Goal: Transaction & Acquisition: Register for event/course

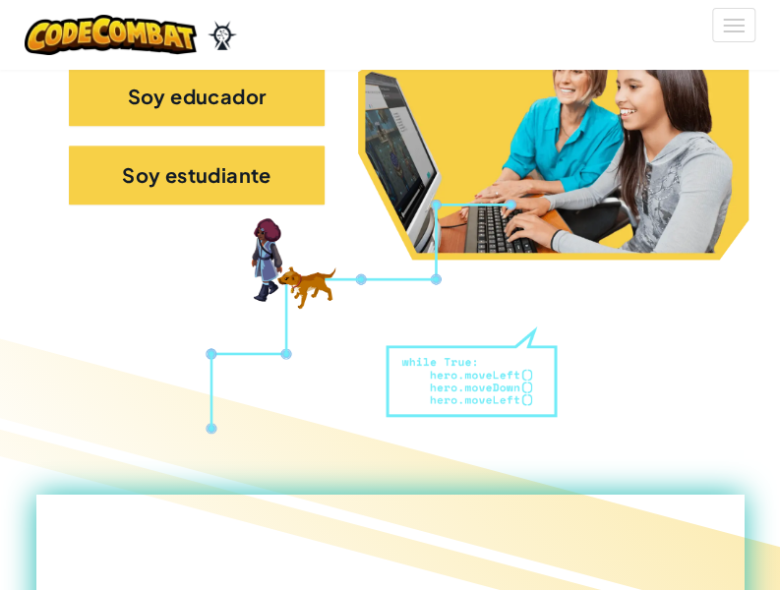
scroll to position [580, 0]
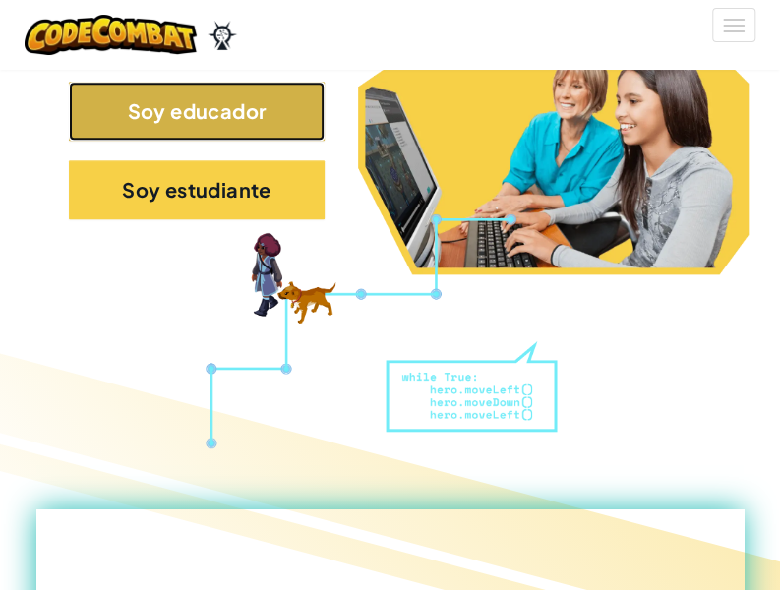
click at [277, 103] on button "Soy educador" at bounding box center [197, 111] width 256 height 59
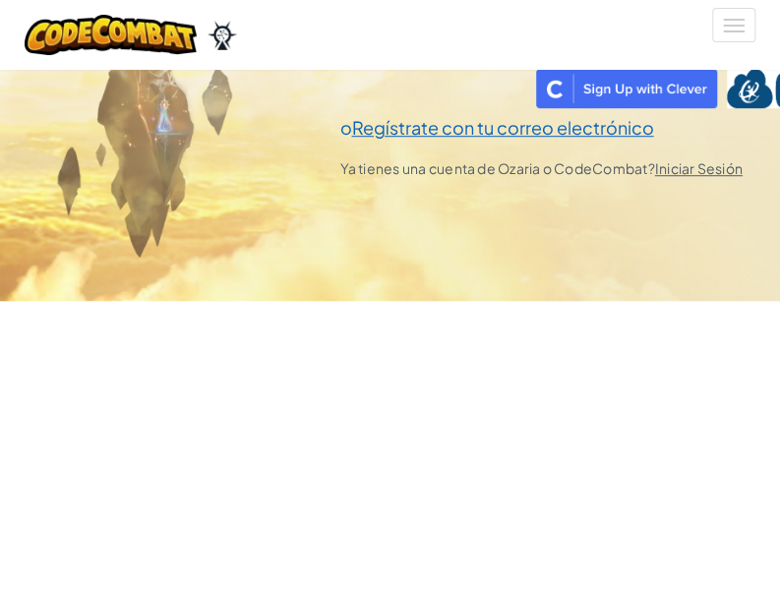
scroll to position [367, 0]
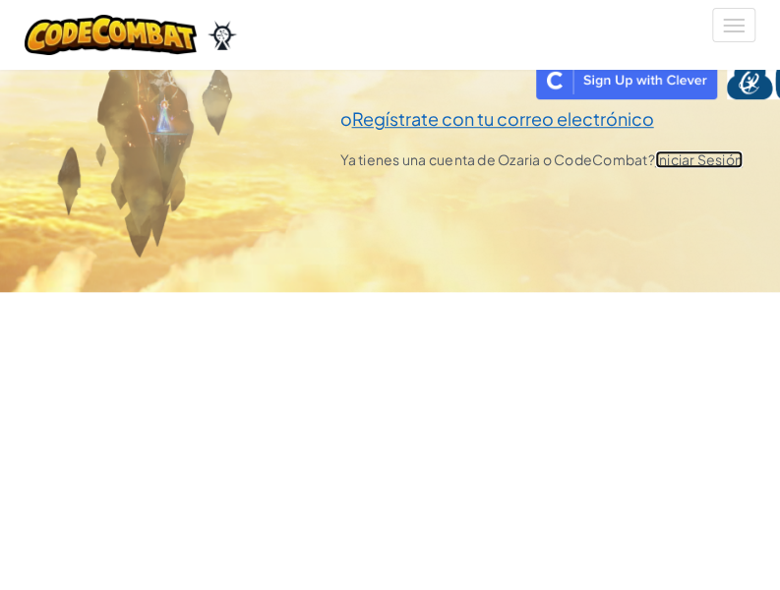
click at [691, 160] on link "Iniciar Sesión" at bounding box center [699, 159] width 88 height 18
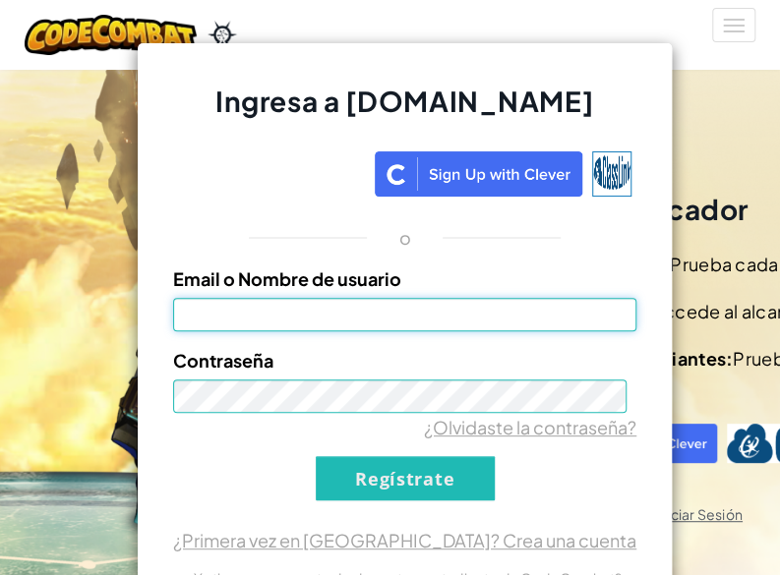
click at [537, 322] on input "Email o Nombre de usuario" at bounding box center [404, 314] width 463 height 33
type input "oswal15do.medina@tecmilenio.mx"
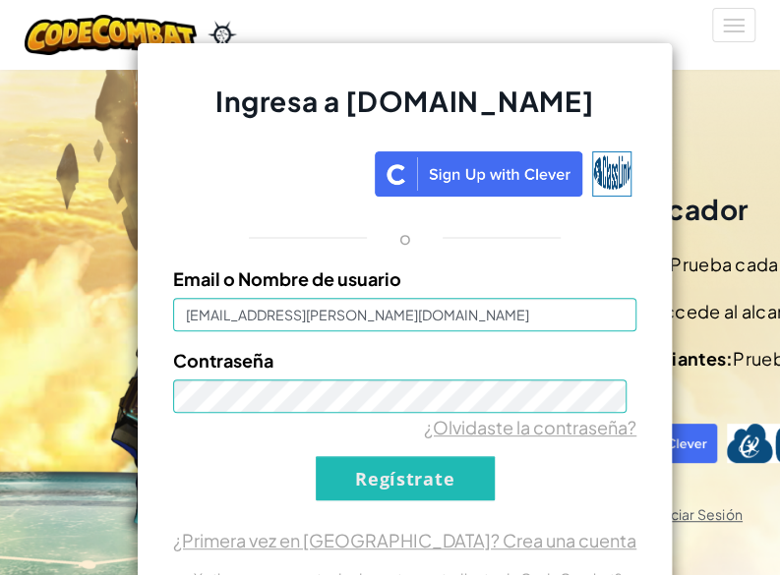
click at [340, 430] on div "¿Olvidaste la contraseña?" at bounding box center [404, 427] width 463 height 29
click at [452, 474] on input "Regístrate" at bounding box center [405, 478] width 179 height 44
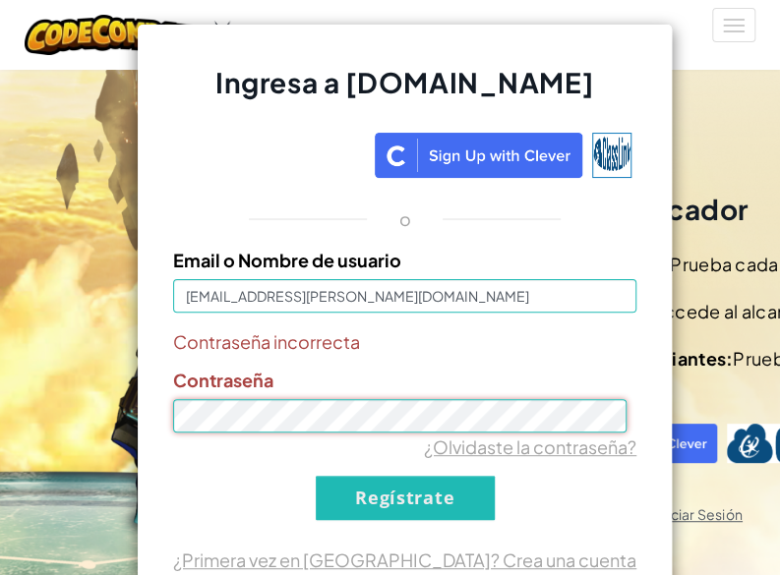
click at [132, 400] on div "Ingresa a Ozaria.com o Email o Nombre de usuario oswal15do.medina@tecmilenio.mx…" at bounding box center [405, 345] width 780 height 575
click at [316, 476] on input "Regístrate" at bounding box center [405, 498] width 179 height 44
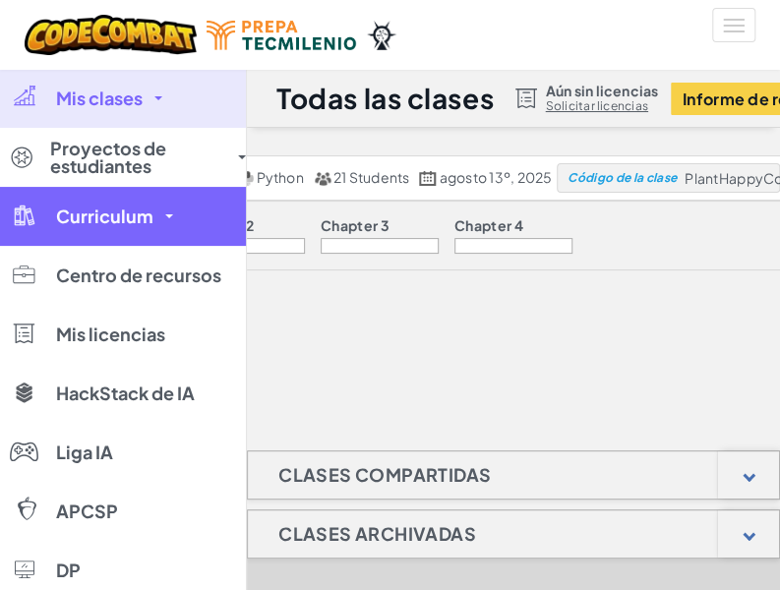
click at [149, 208] on span "Curriculum" at bounding box center [104, 217] width 97 height 18
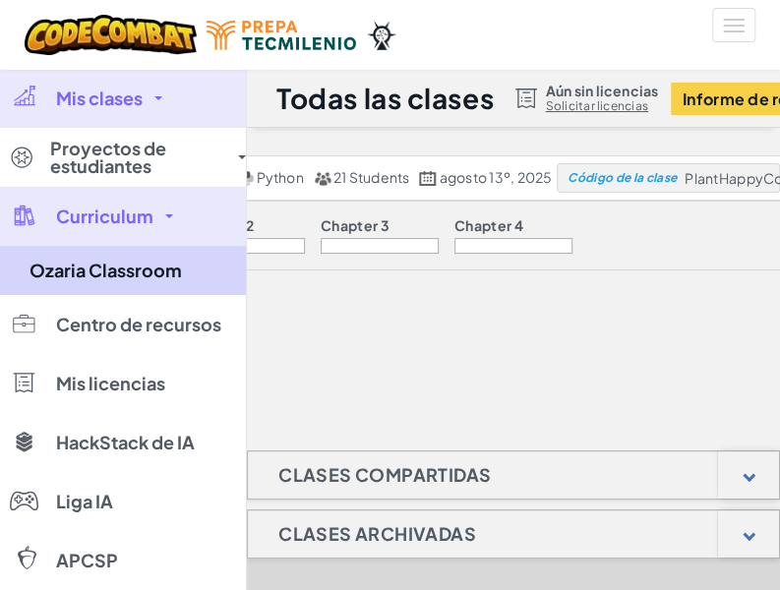
click at [120, 275] on link "Ozaria Classroom" at bounding box center [123, 270] width 246 height 49
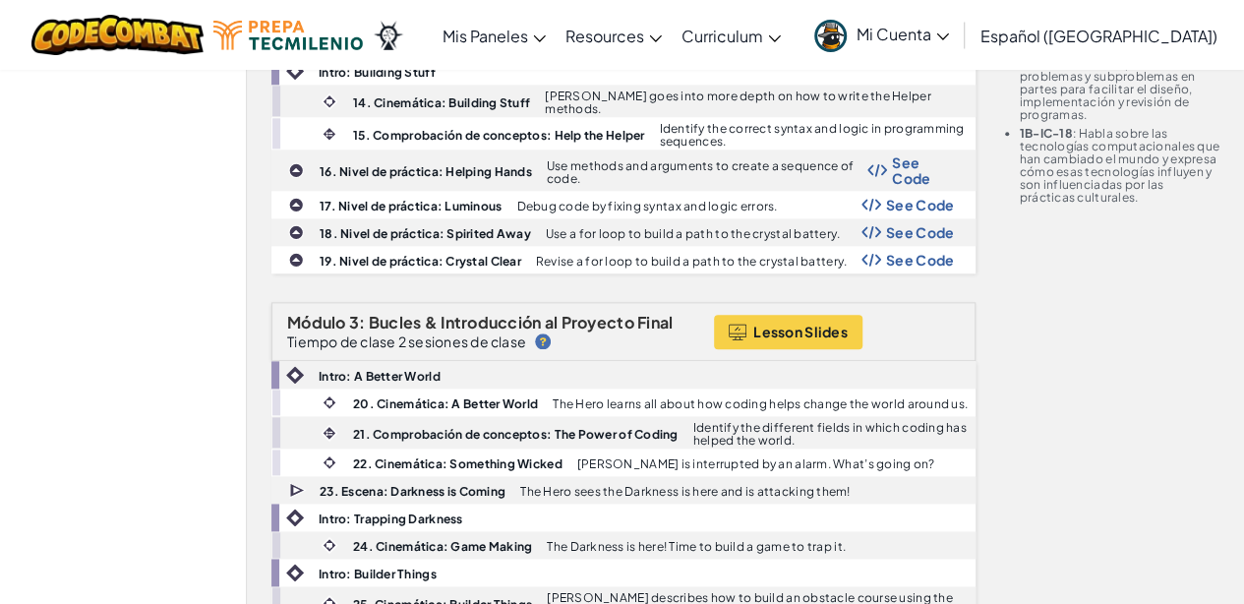
scroll to position [1040, 0]
